Goal: Feedback & Contribution: Leave review/rating

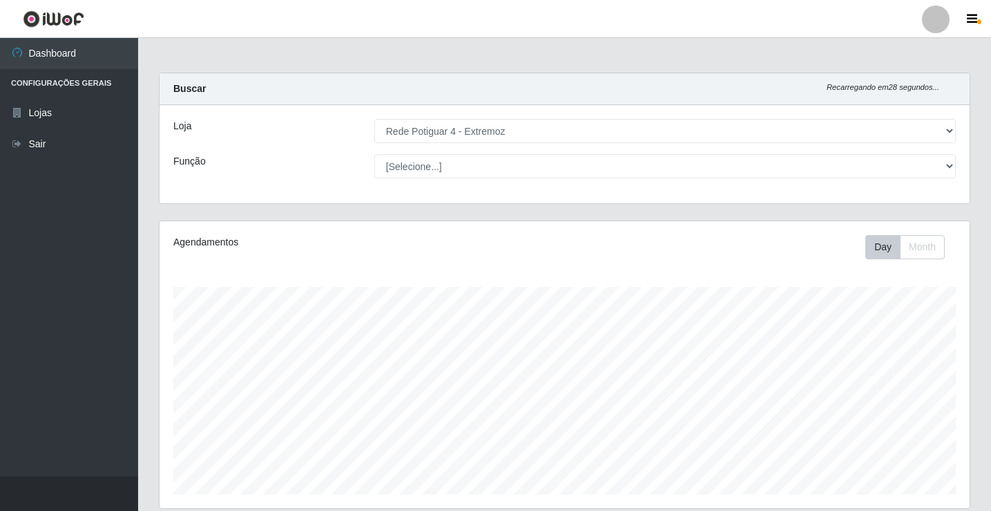
select select "78"
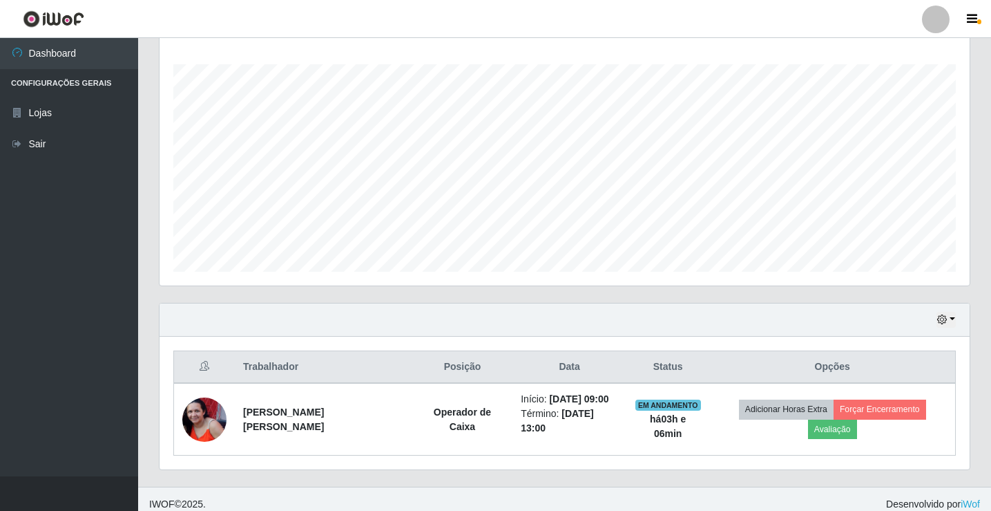
click at [943, 315] on icon "button" at bounding box center [943, 319] width 10 height 10
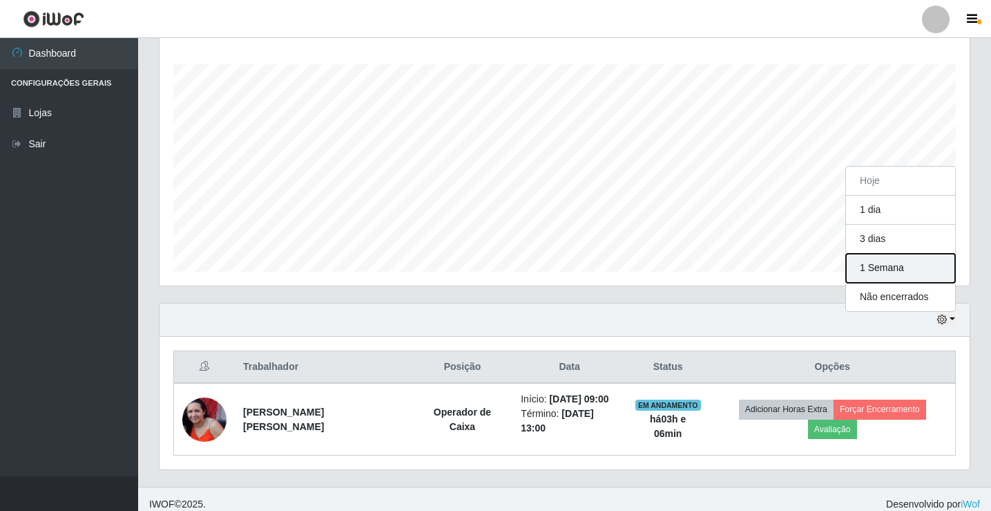
click at [891, 275] on button "1 Semana" at bounding box center [900, 268] width 109 height 29
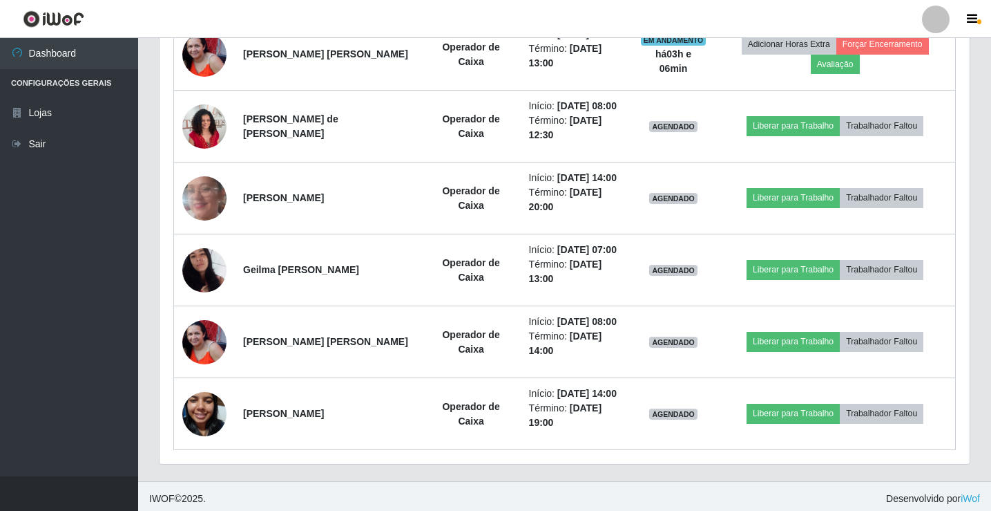
scroll to position [592, 0]
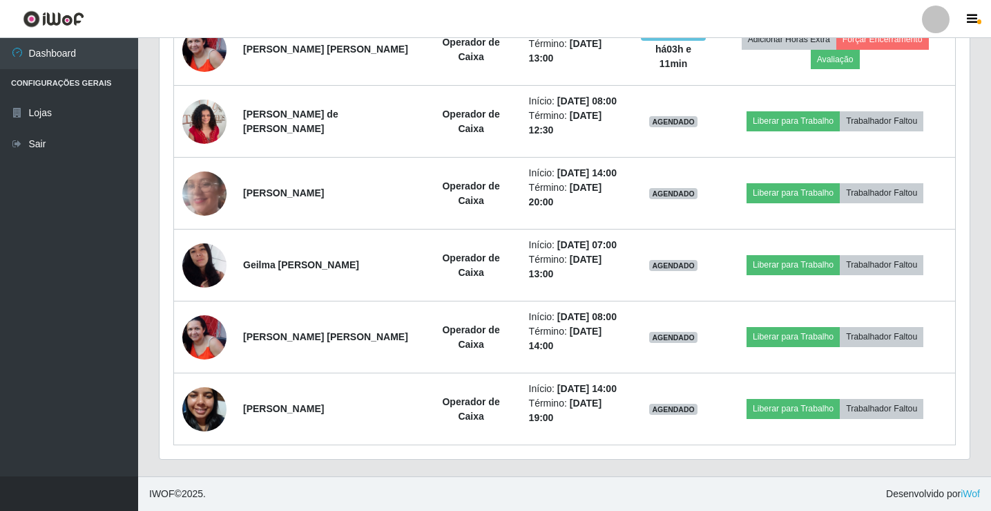
click at [667, 498] on footer "IWOF © 2025 . Desenvolvido por iWof" at bounding box center [564, 493] width 853 height 35
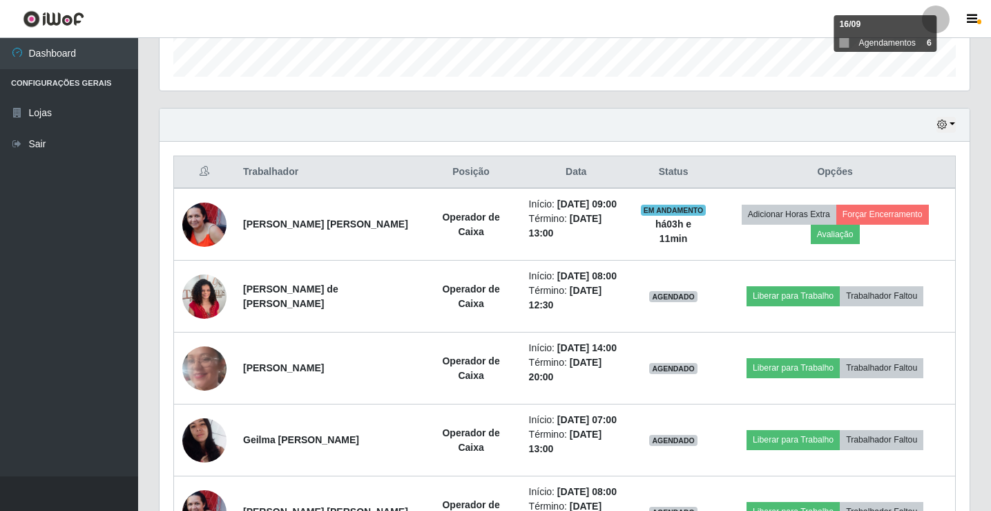
scroll to position [385, 0]
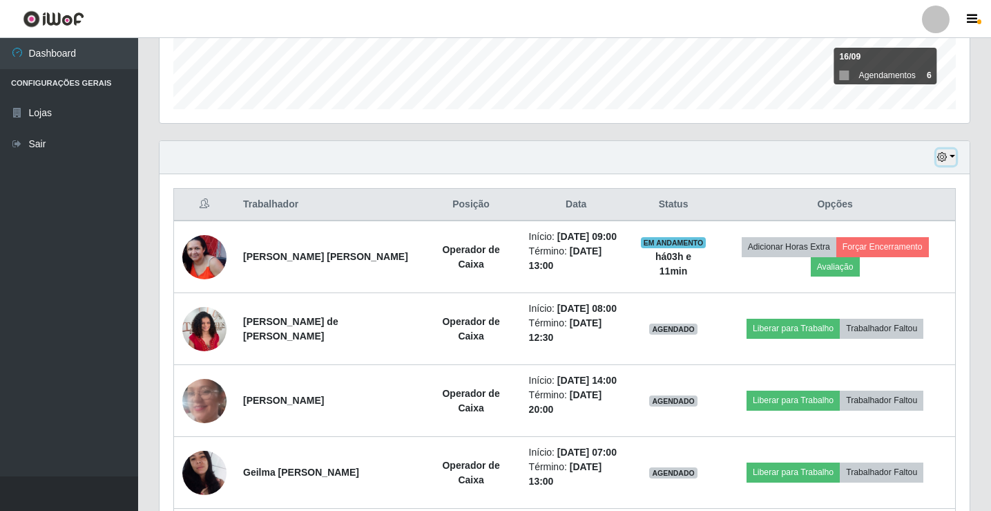
click at [943, 153] on icon "button" at bounding box center [943, 157] width 10 height 10
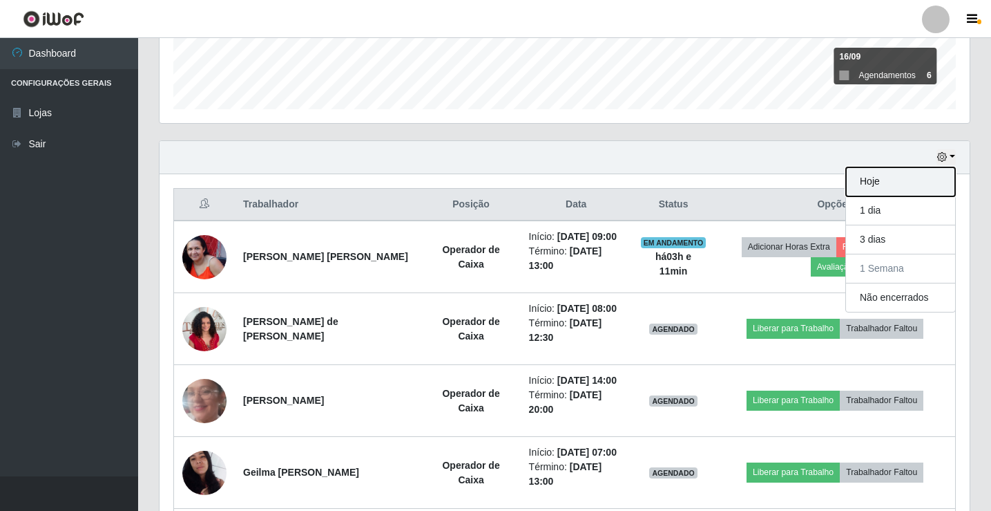
click at [926, 182] on button "Hoje" at bounding box center [900, 181] width 109 height 29
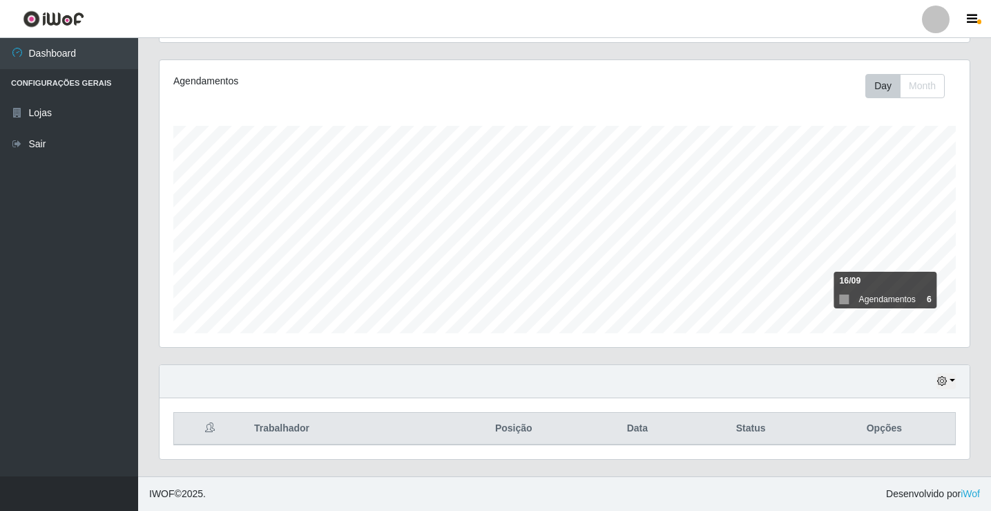
scroll to position [222, 0]
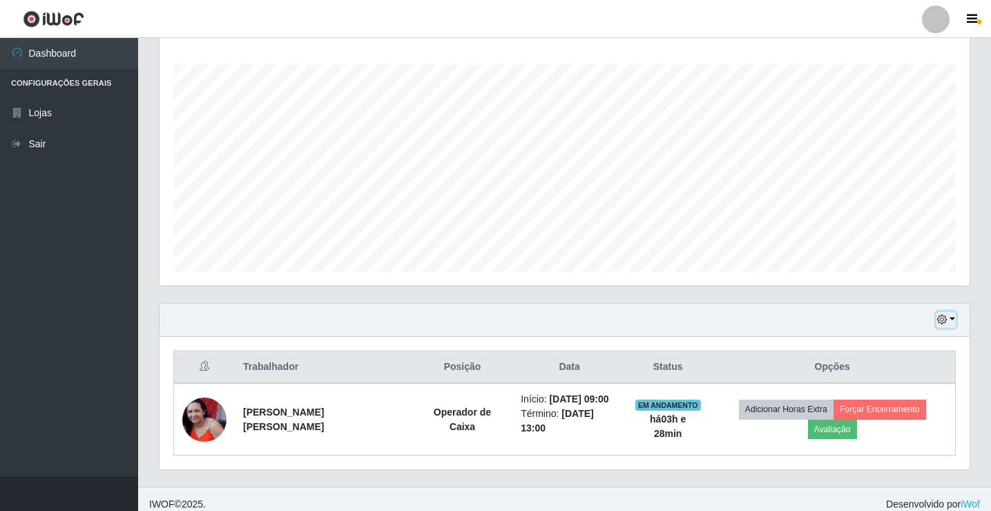
click at [950, 323] on button "button" at bounding box center [946, 320] width 19 height 16
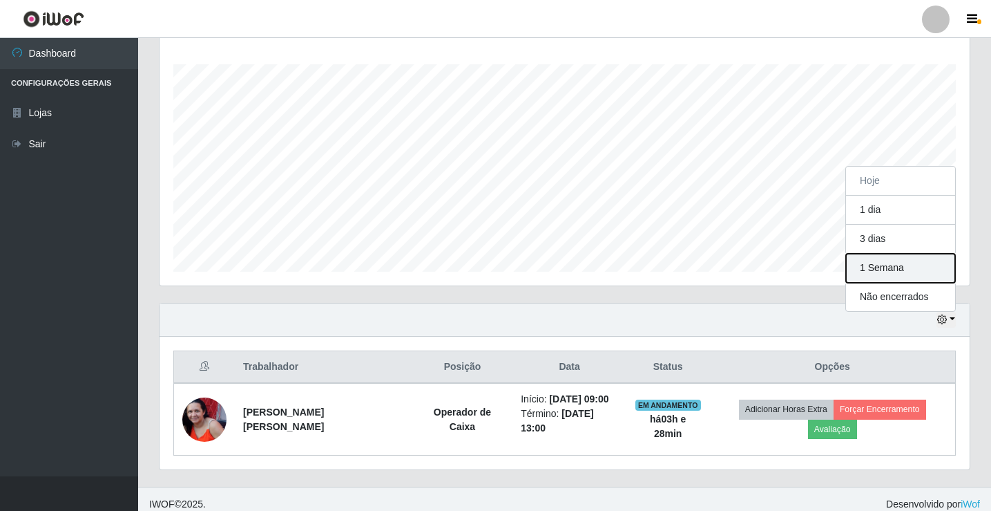
click at [886, 270] on button "1 Semana" at bounding box center [900, 268] width 109 height 29
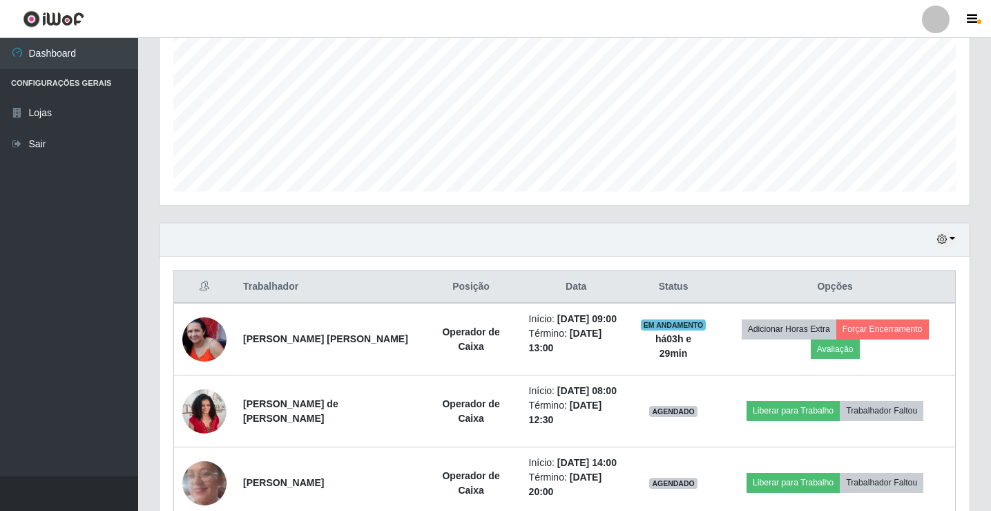
scroll to position [592, 0]
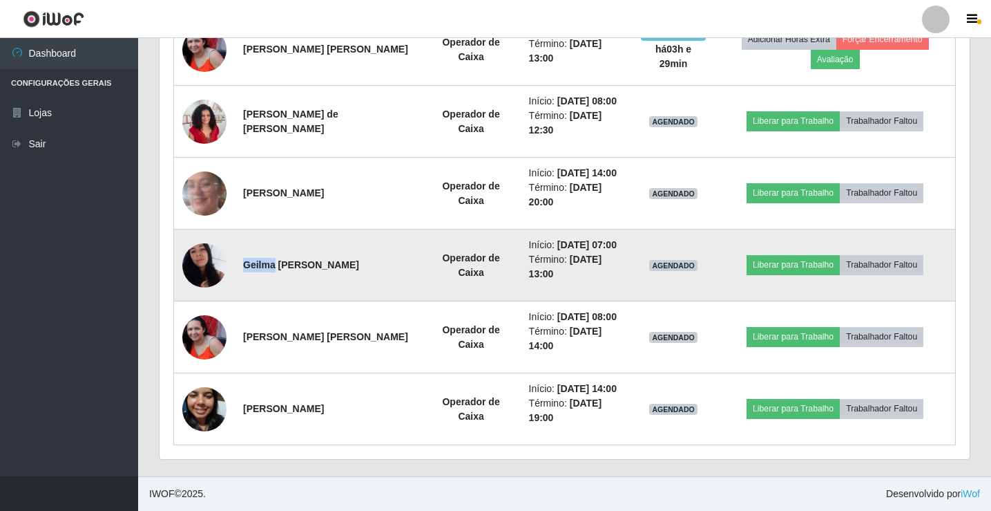
drag, startPoint x: 274, startPoint y: 266, endPoint x: 236, endPoint y: 264, distance: 38.7
click at [236, 264] on td "Geilma [PERSON_NAME]" at bounding box center [328, 265] width 187 height 72
copy strong "Geilma"
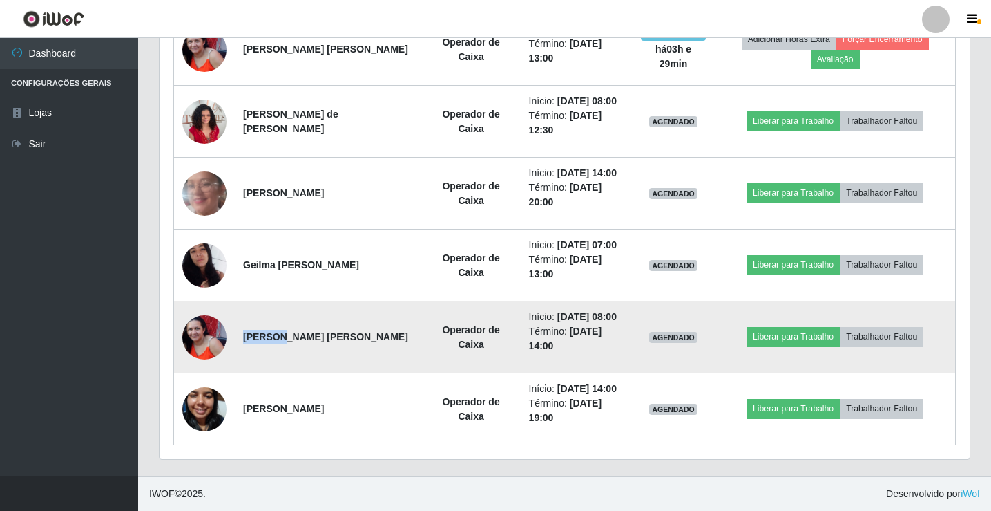
drag, startPoint x: 277, startPoint y: 341, endPoint x: 242, endPoint y: 341, distance: 35.2
click at [242, 341] on td "[PERSON_NAME] [PERSON_NAME]" at bounding box center [328, 337] width 187 height 72
copy strong "Joelma"
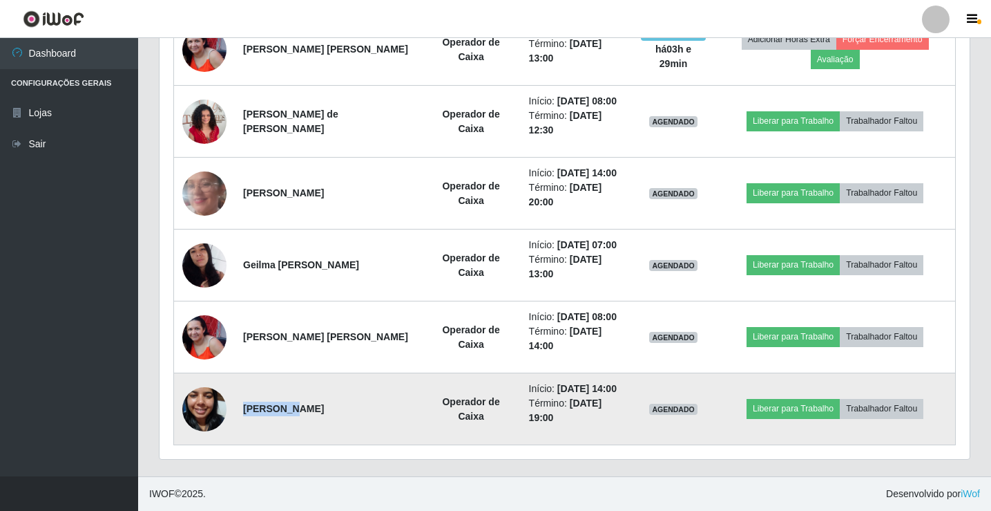
drag, startPoint x: 275, startPoint y: 407, endPoint x: 243, endPoint y: 407, distance: 31.8
click at [243, 407] on strong "[PERSON_NAME]" at bounding box center [283, 408] width 81 height 11
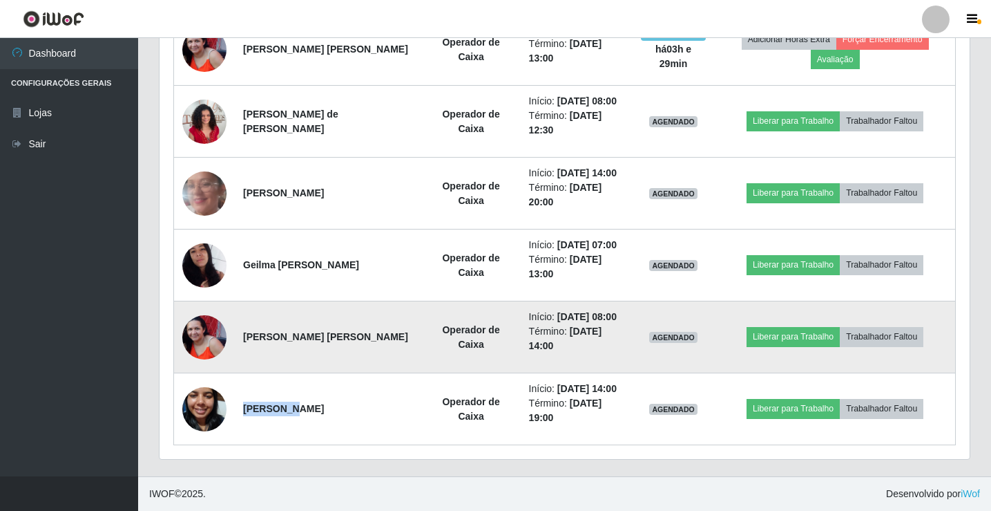
copy strong "Valdenise"
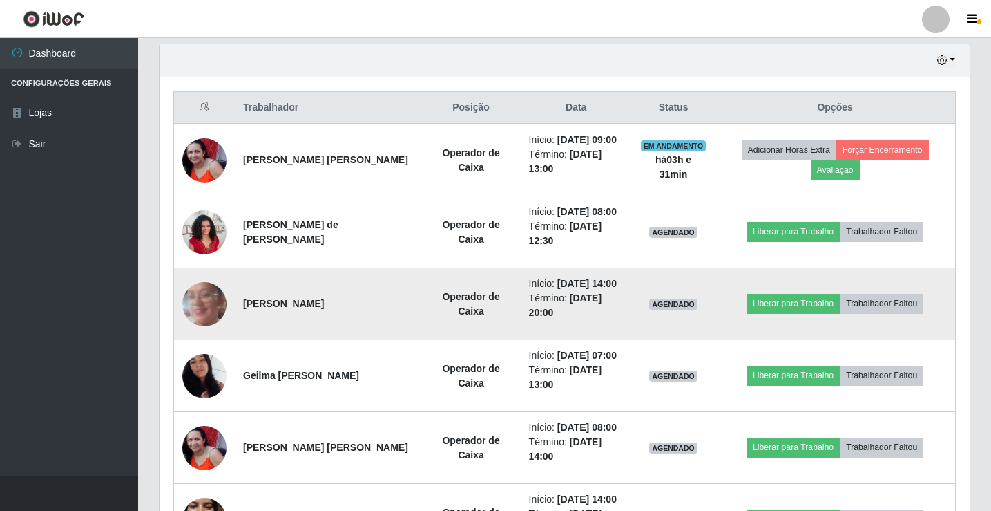
scroll to position [454, 0]
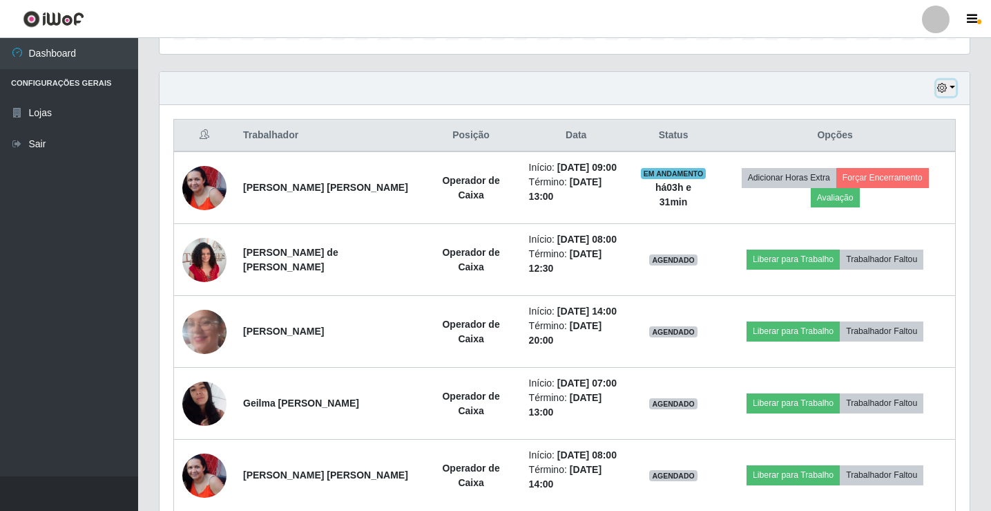
click at [937, 88] on button "button" at bounding box center [946, 88] width 19 height 16
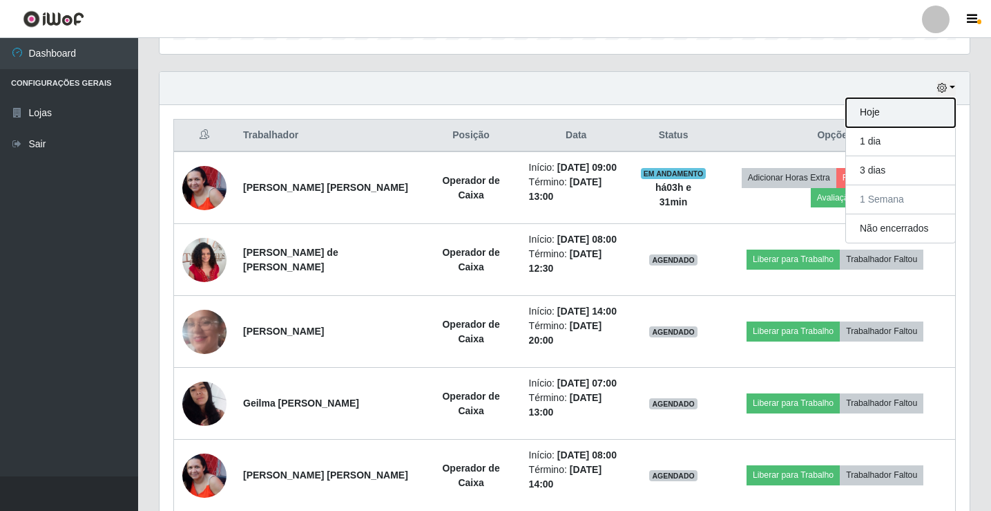
click at [942, 104] on button "Hoje" at bounding box center [900, 112] width 109 height 29
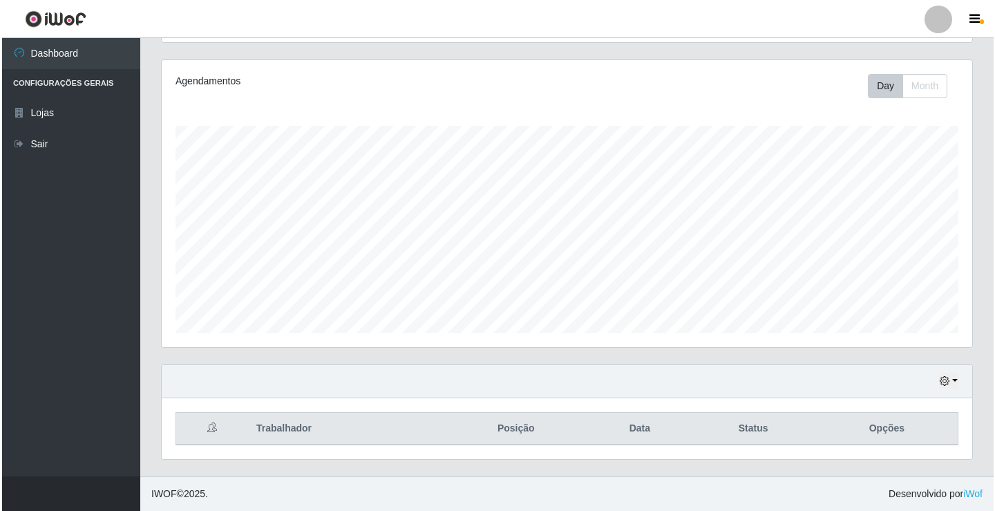
scroll to position [222, 0]
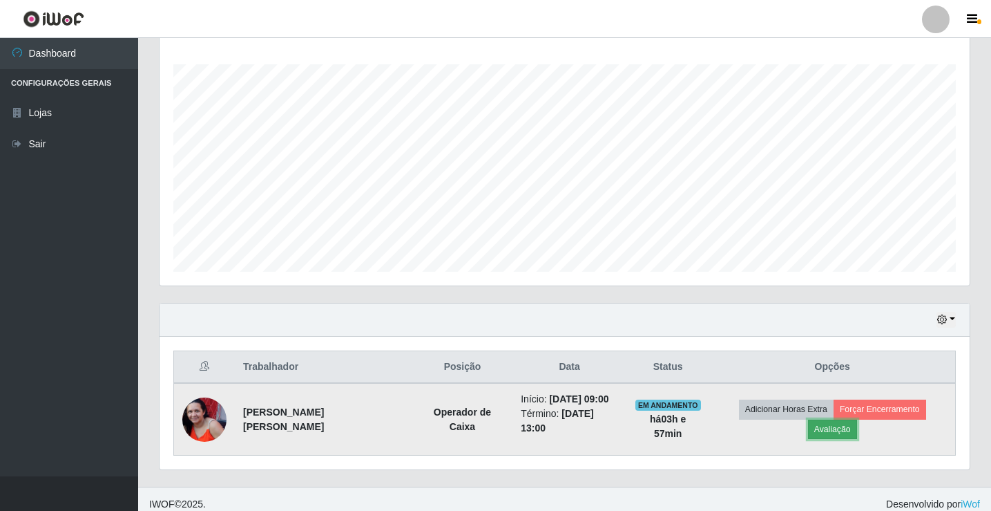
click at [857, 419] on button "Avaliação" at bounding box center [832, 428] width 49 height 19
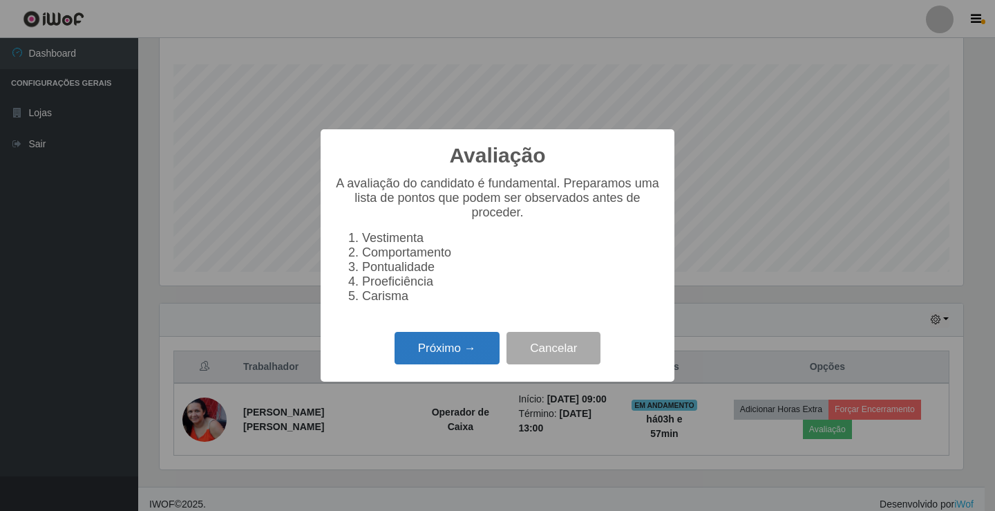
click at [417, 350] on button "Próximo →" at bounding box center [446, 348] width 105 height 32
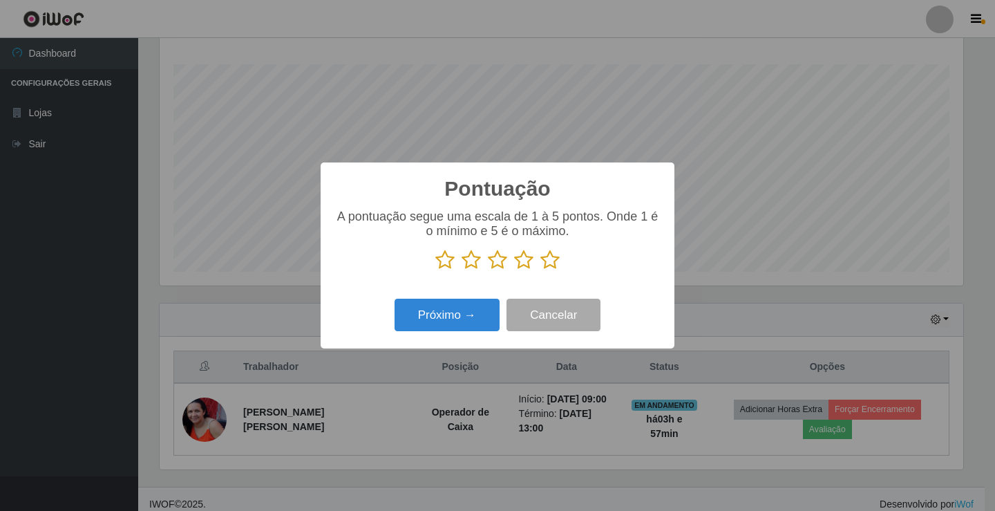
click at [545, 267] on icon at bounding box center [549, 259] width 19 height 21
click at [540, 270] on input "radio" at bounding box center [540, 270] width 0 height 0
click at [475, 307] on button "Próximo →" at bounding box center [446, 314] width 105 height 32
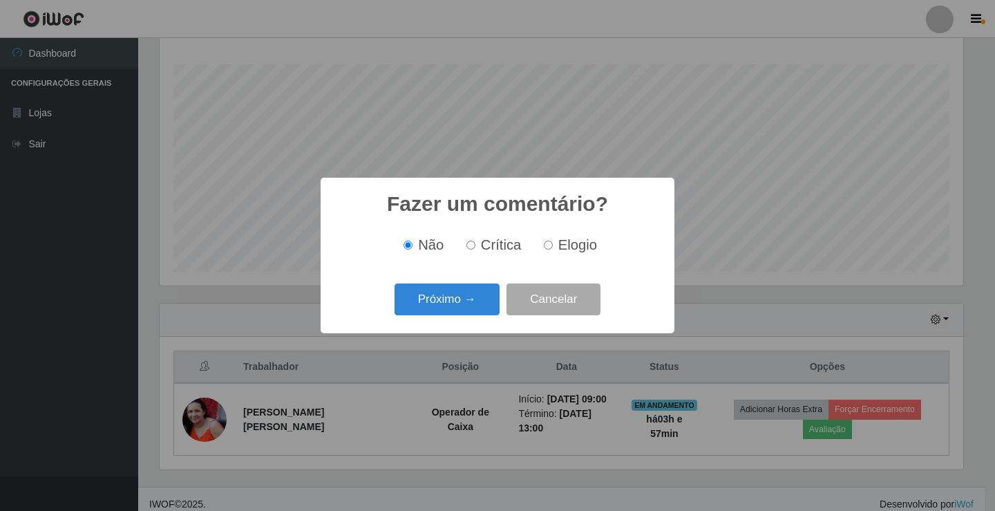
click at [546, 247] on input "Elogio" at bounding box center [548, 244] width 9 height 9
radio input "true"
click at [491, 295] on button "Próximo →" at bounding box center [446, 299] width 105 height 32
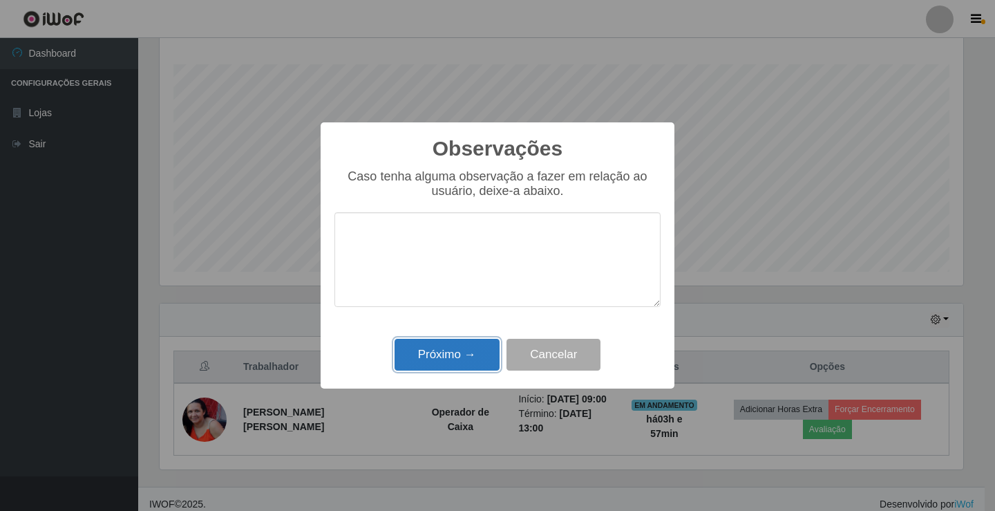
click at [468, 343] on button "Próximo →" at bounding box center [446, 355] width 105 height 32
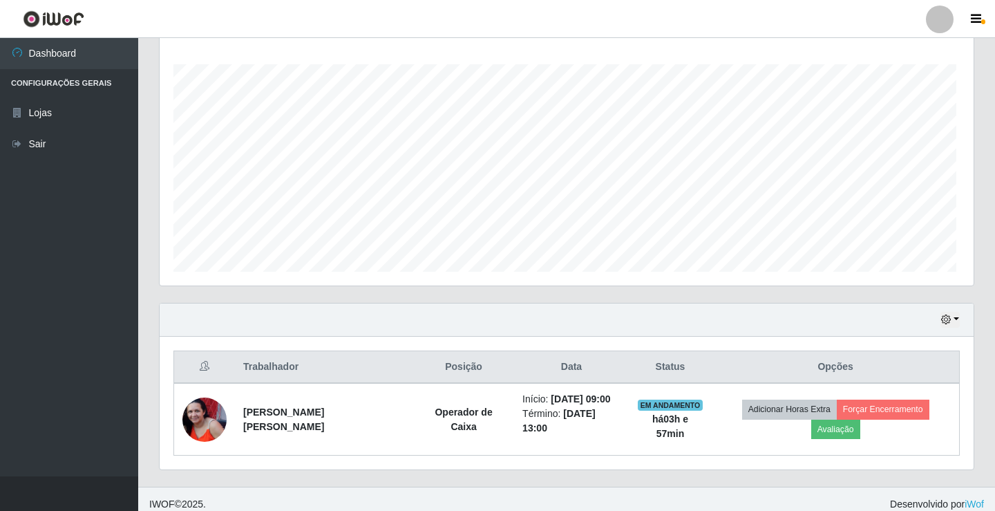
scroll to position [287, 810]
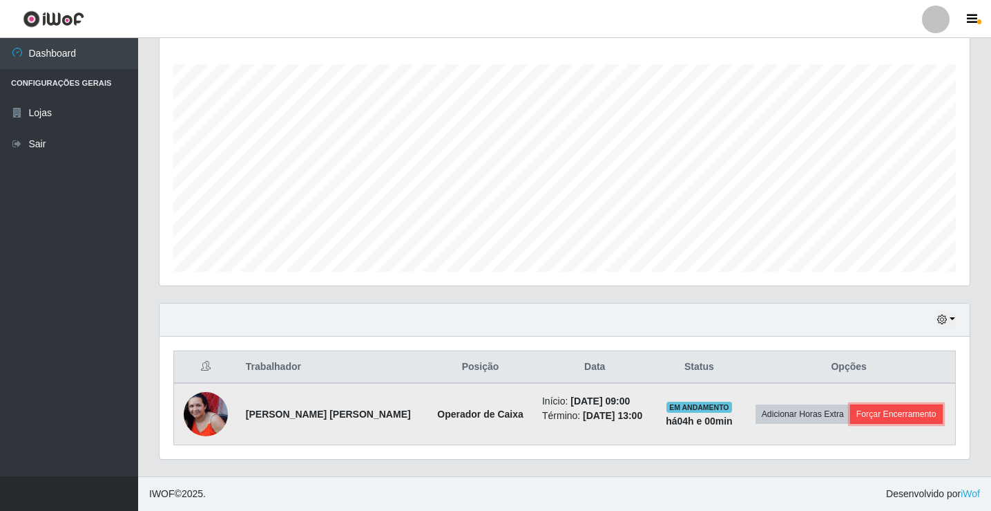
click at [911, 416] on button "Forçar Encerramento" at bounding box center [896, 413] width 93 height 19
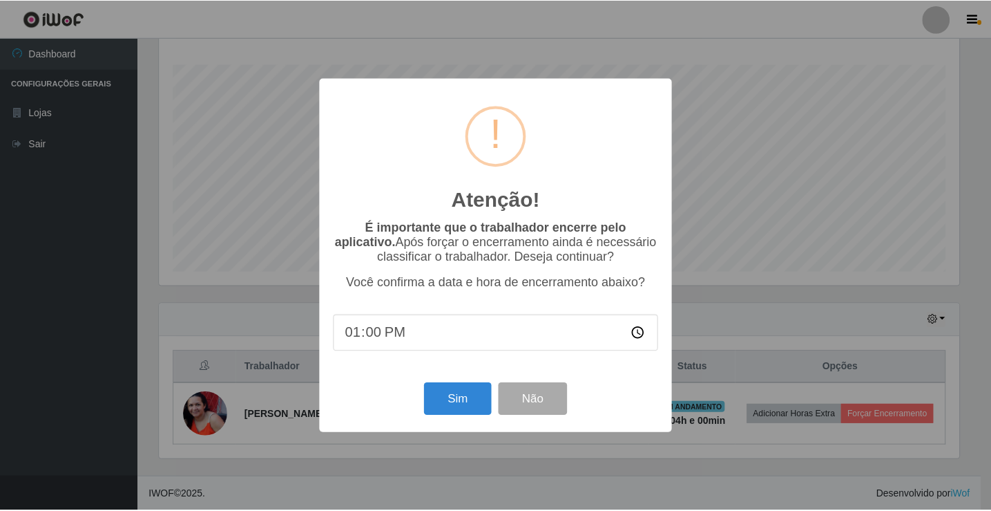
scroll to position [287, 804]
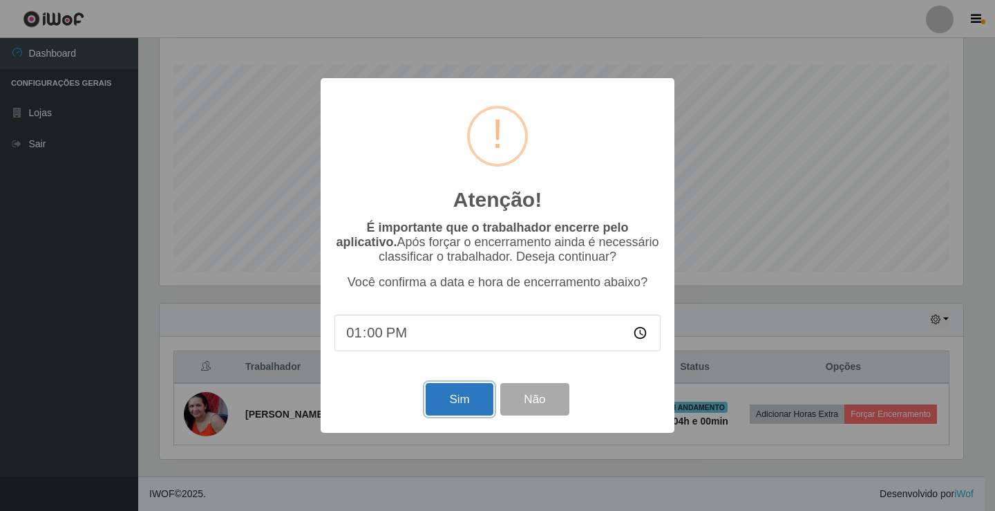
click at [460, 402] on button "Sim" at bounding box center [459, 399] width 67 height 32
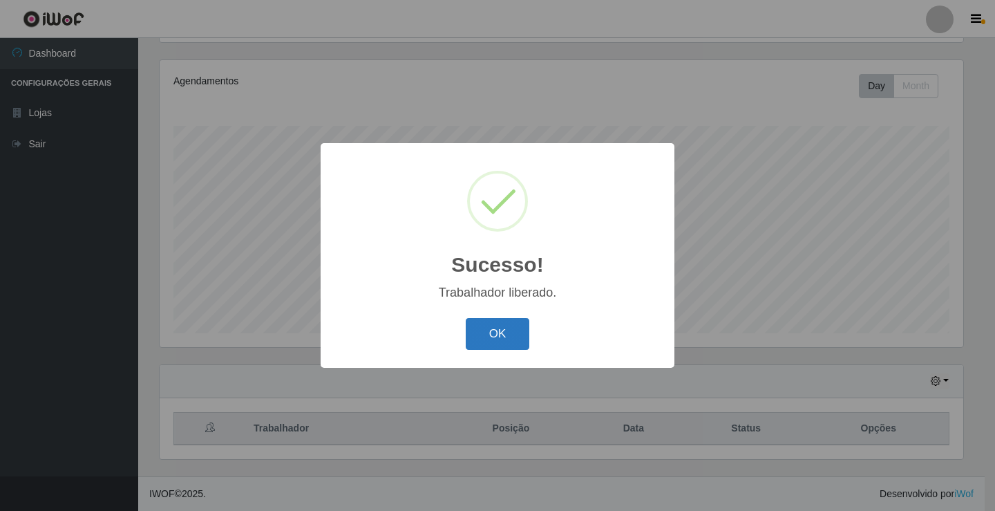
click at [482, 344] on button "OK" at bounding box center [498, 334] width 64 height 32
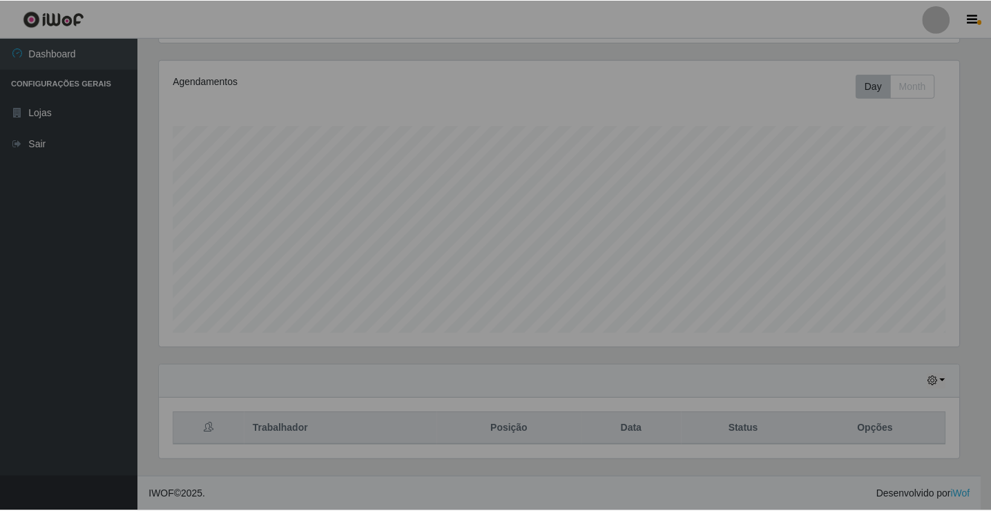
scroll to position [690602, 690078]
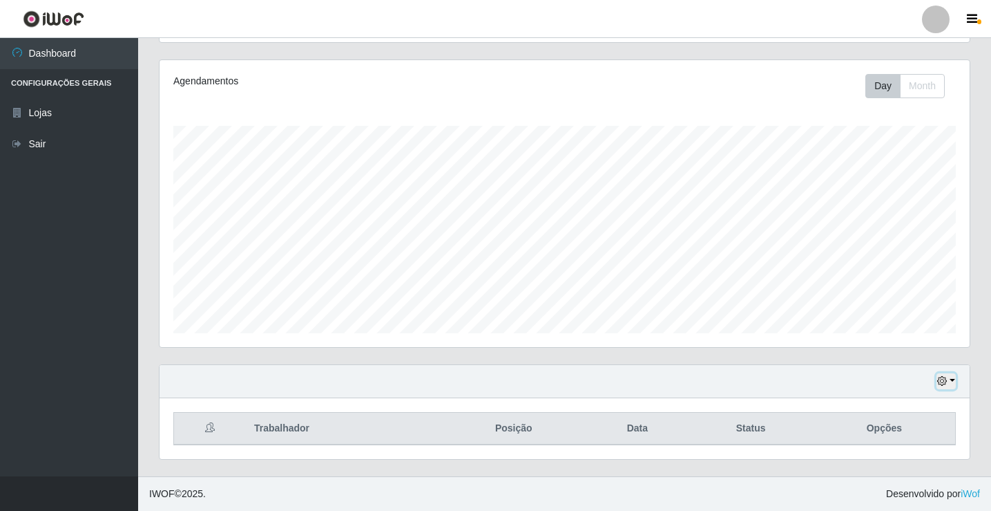
click at [947, 385] on icon "button" at bounding box center [943, 381] width 10 height 10
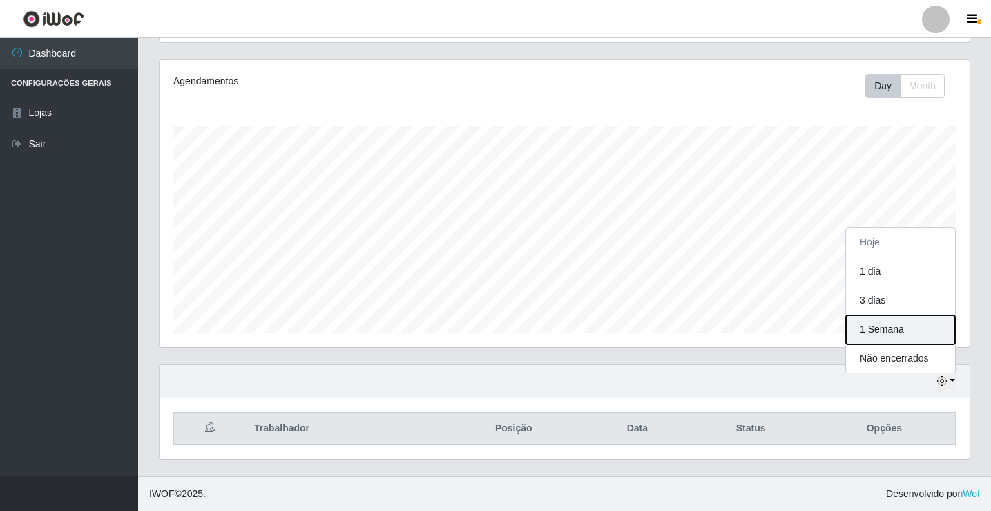
click at [914, 320] on button "1 Semana" at bounding box center [900, 329] width 109 height 29
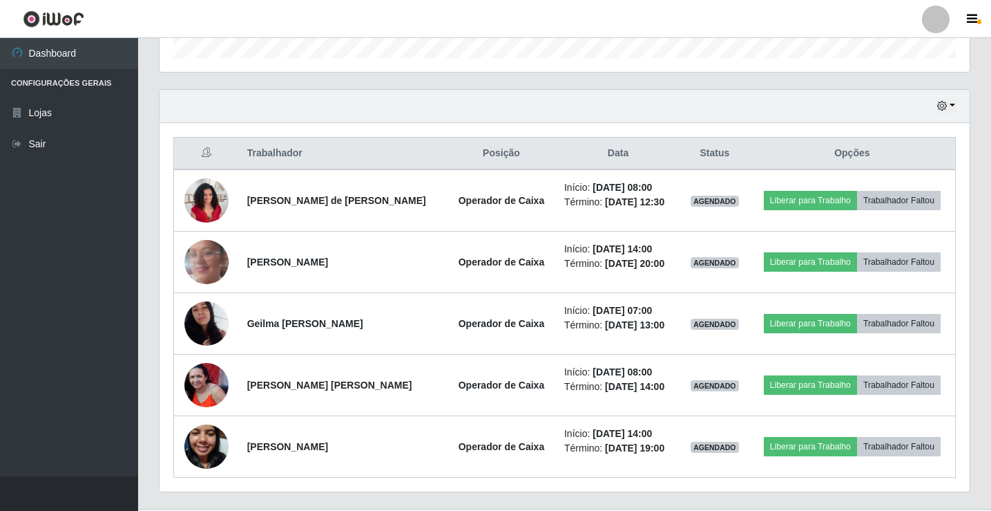
scroll to position [437, 0]
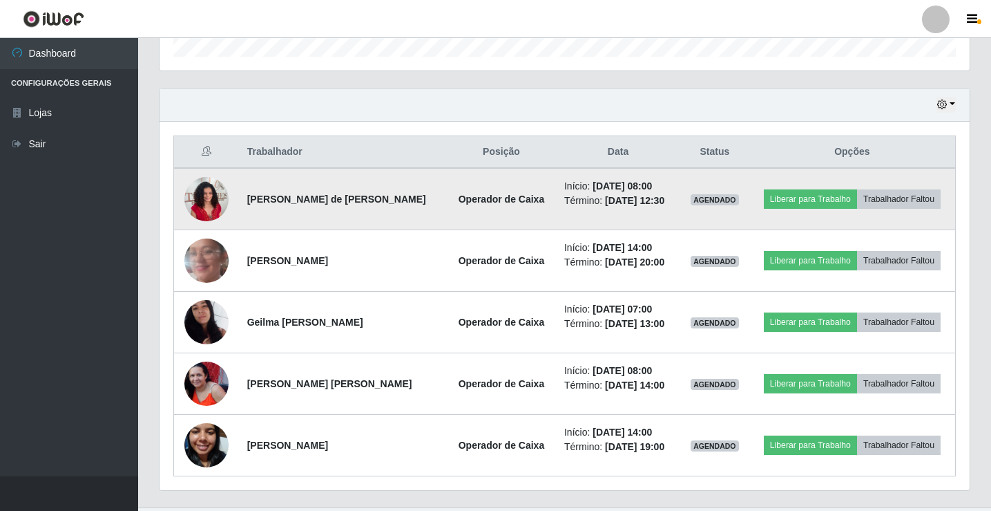
click at [211, 205] on img at bounding box center [206, 198] width 44 height 59
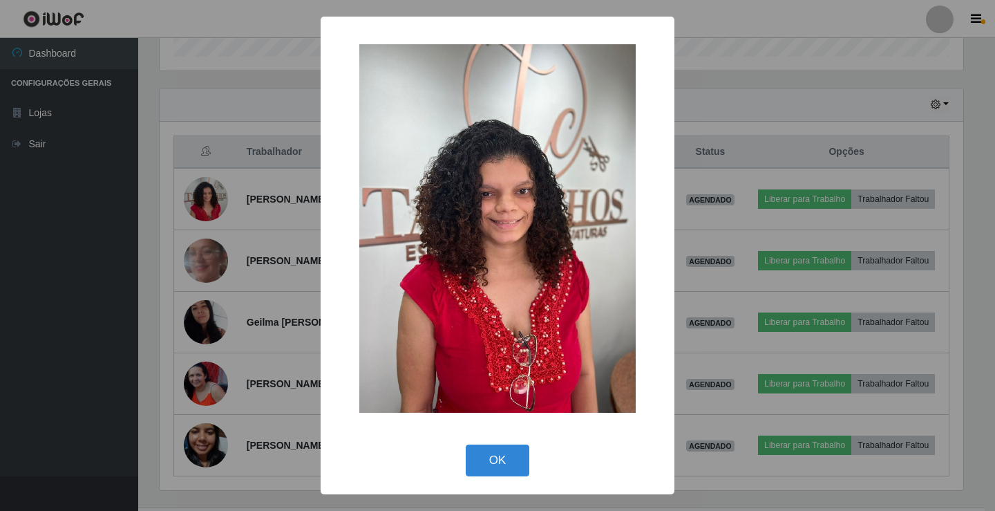
click at [239, 124] on div "× OK Cancel" at bounding box center [497, 255] width 995 height 511
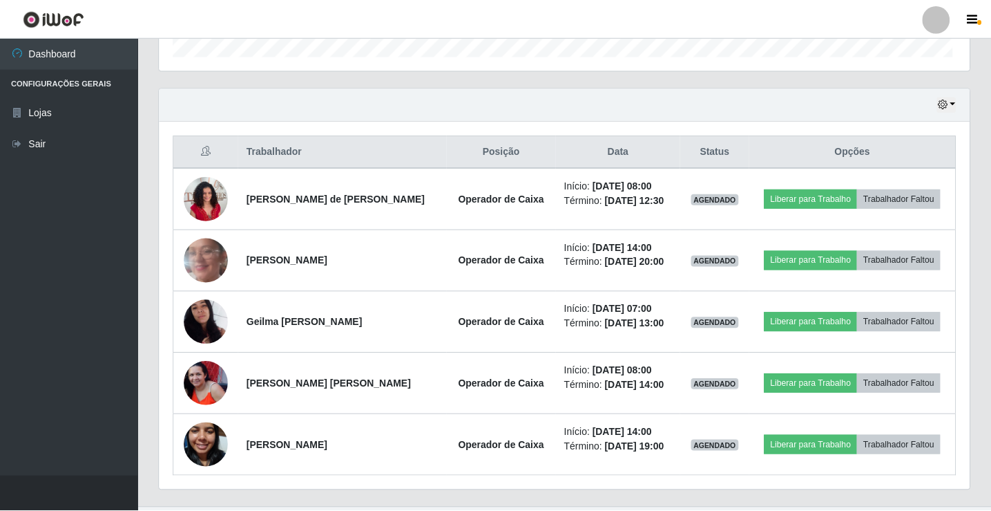
scroll to position [287, 810]
